Goal: Navigation & Orientation: Find specific page/section

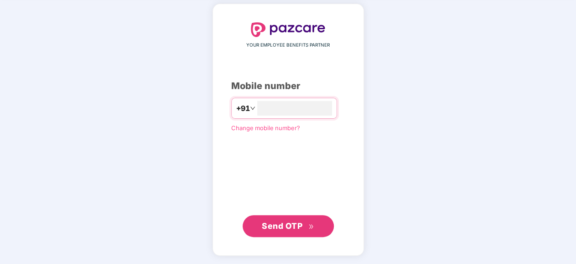
type input "**********"
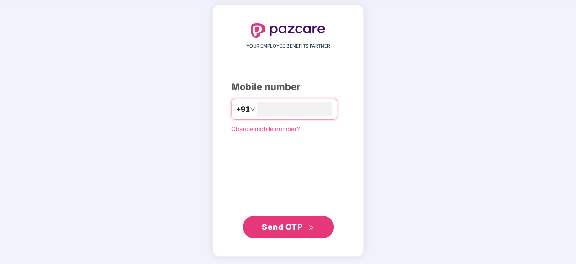
click at [285, 223] on span "Send OTP" at bounding box center [282, 227] width 41 height 10
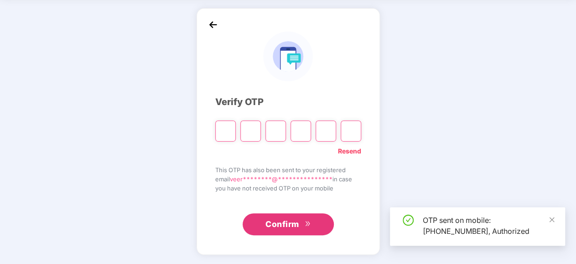
scroll to position [34, 0]
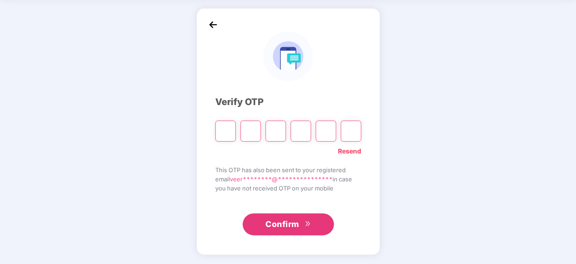
type input "*"
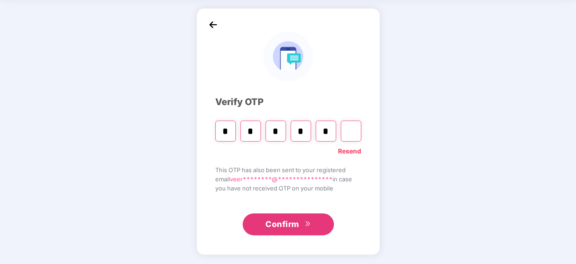
type input "*"
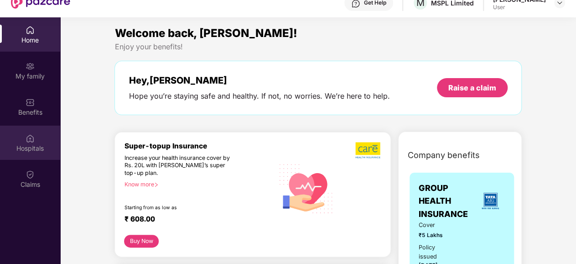
click at [31, 146] on div "Hospitals" at bounding box center [30, 148] width 60 height 9
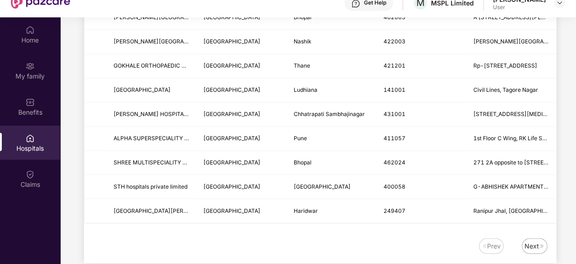
scroll to position [1176, 0]
click at [529, 251] on div "Next" at bounding box center [531, 246] width 15 height 10
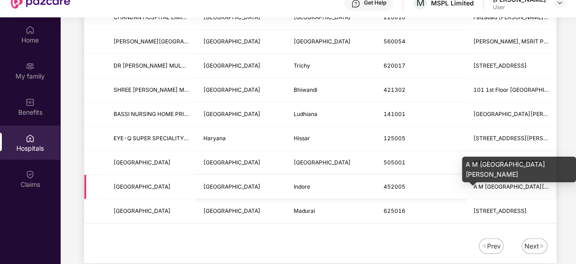
scroll to position [59, 0]
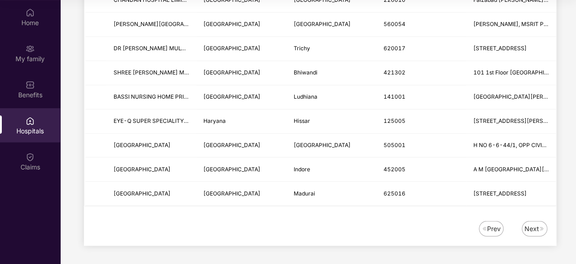
click at [539, 227] on img at bounding box center [541, 228] width 5 height 5
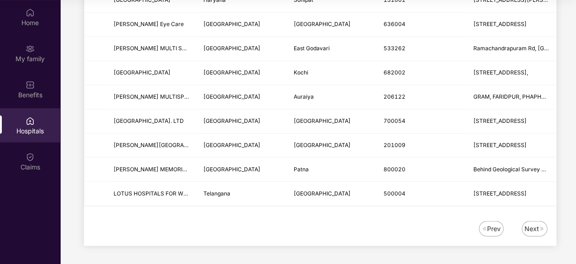
click at [529, 228] on div "Next" at bounding box center [531, 228] width 15 height 10
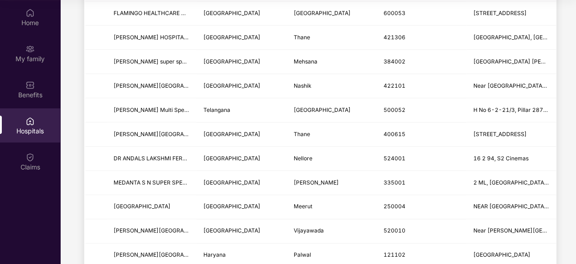
scroll to position [356, 0]
click at [21, 162] on div "Claims" at bounding box center [30, 166] width 60 height 9
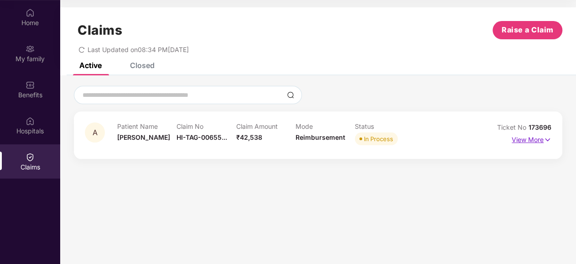
click at [530, 132] on p "View More" at bounding box center [532, 138] width 40 height 12
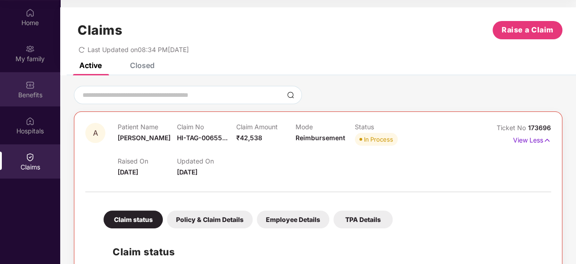
click at [40, 90] on div "Benefits" at bounding box center [30, 94] width 60 height 9
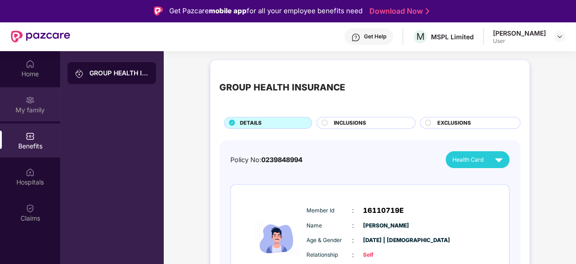
click at [29, 110] on div "My family" at bounding box center [30, 109] width 60 height 9
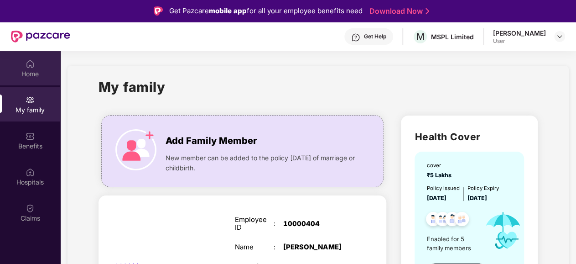
click at [27, 71] on div "Home" at bounding box center [30, 73] width 60 height 9
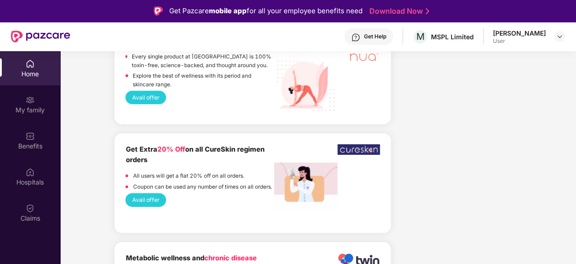
scroll to position [1368, 0]
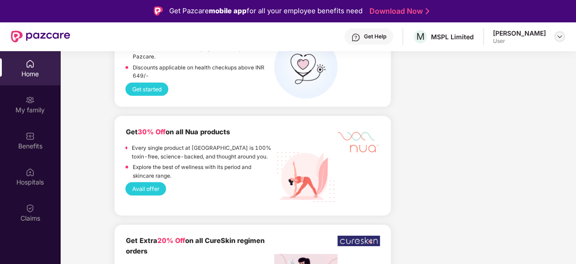
click at [557, 36] on img at bounding box center [559, 36] width 7 height 7
